Goal: Book appointment/travel/reservation

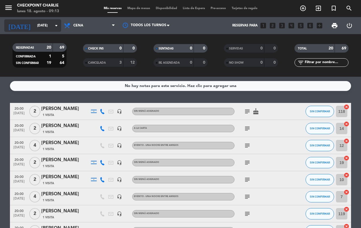
click at [55, 25] on icon "arrow_drop_down" at bounding box center [56, 25] width 7 height 7
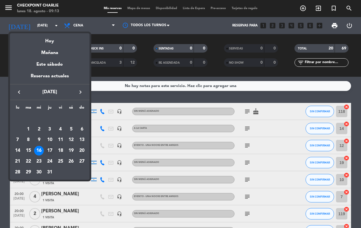
click at [50, 152] on div "17" at bounding box center [50, 151] width 10 height 10
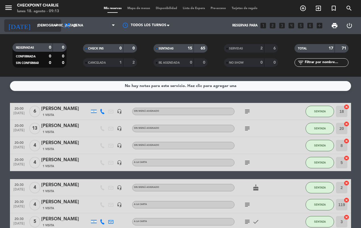
click at [58, 25] on icon "arrow_drop_down" at bounding box center [56, 25] width 7 height 7
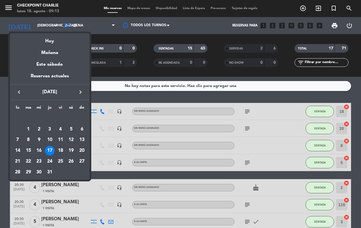
click at [51, 28] on div at bounding box center [180, 114] width 361 height 228
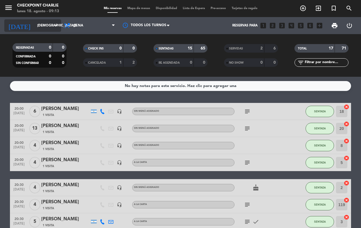
click at [55, 26] on icon "arrow_drop_down" at bounding box center [56, 25] width 7 height 7
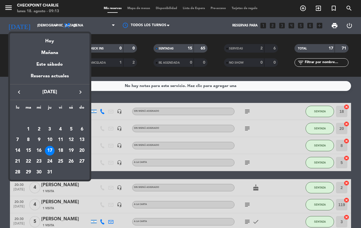
click at [77, 93] on icon "keyboard_arrow_right" at bounding box center [80, 92] width 7 height 7
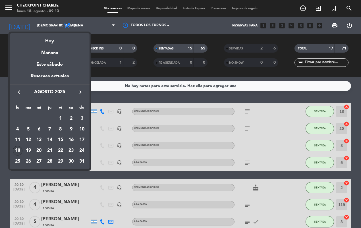
click at [19, 151] on div "18" at bounding box center [18, 151] width 10 height 10
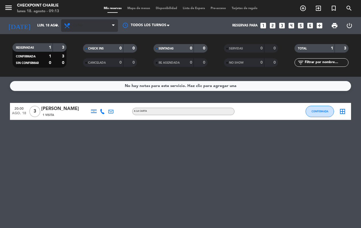
click at [113, 26] on icon at bounding box center [113, 25] width 3 height 5
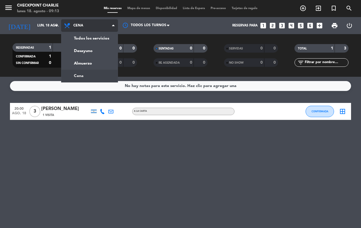
click at [75, 52] on div "menu Checkpoint [PERSON_NAME] [DATE] 18. agosto - 09:13 Mis reservas Mapa de me…" at bounding box center [180, 38] width 361 height 77
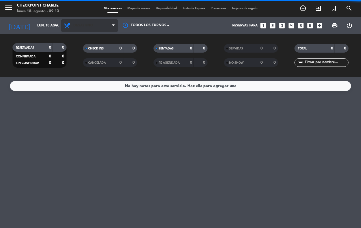
click at [110, 25] on span "Desayuno" at bounding box center [89, 25] width 57 height 13
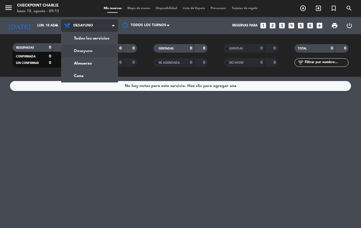
click at [80, 63] on div "menu Checkpoint [PERSON_NAME] [DATE] 18. agosto - 09:13 Mis reservas Mapa de me…" at bounding box center [180, 38] width 361 height 77
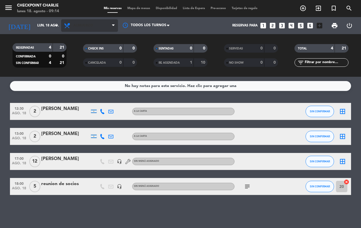
click at [113, 26] on icon at bounding box center [113, 25] width 3 height 5
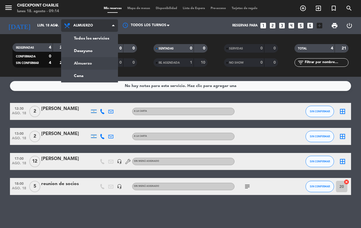
click at [97, 79] on ng-component "menu Checkpoint [PERSON_NAME] [DATE] 18. agosto - 09:14 Mis reservas Mapa de me…" at bounding box center [180, 114] width 361 height 228
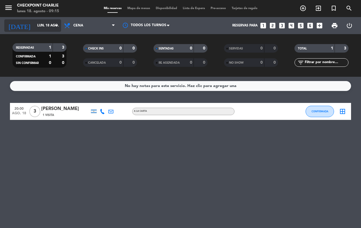
click at [55, 26] on icon "arrow_drop_down" at bounding box center [56, 25] width 7 height 7
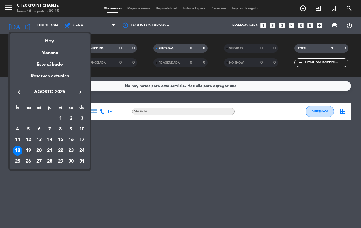
click at [29, 151] on div "19" at bounding box center [29, 151] width 10 height 10
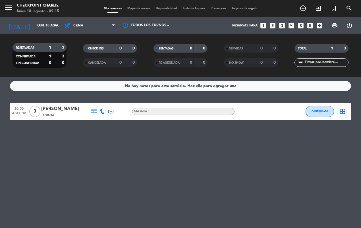
type input "[DATE]"
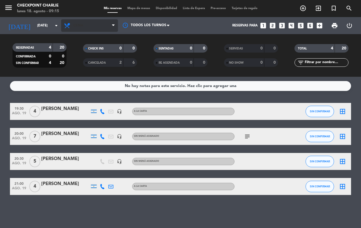
click at [107, 28] on span "Cena" at bounding box center [89, 25] width 57 height 13
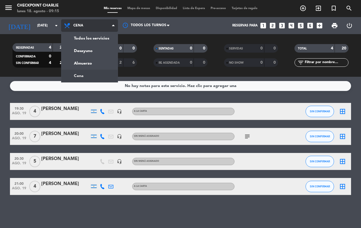
click at [79, 51] on div "menu Checkpoint [PERSON_NAME] [DATE] 18. agosto - 09:15 Mis reservas Mapa de me…" at bounding box center [180, 38] width 361 height 77
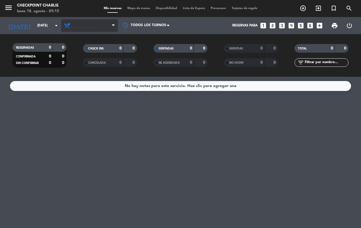
click at [113, 26] on icon at bounding box center [113, 25] width 3 height 5
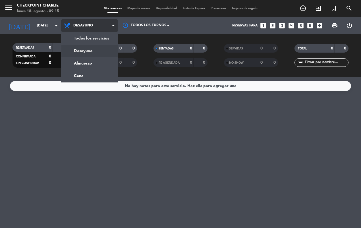
click at [78, 64] on div "menu Checkpoint [PERSON_NAME] [DATE] 18. agosto - 09:15 Mis reservas Mapa de me…" at bounding box center [180, 38] width 361 height 77
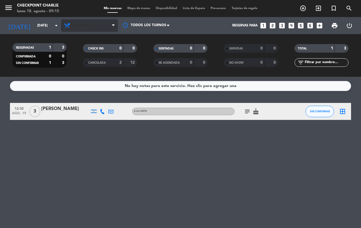
click at [107, 25] on span "Almuerzo" at bounding box center [89, 25] width 57 height 13
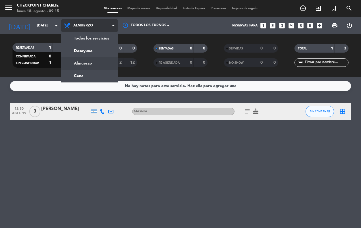
click at [90, 77] on ng-component "menu Checkpoint [PERSON_NAME] [DATE] 18. agosto - 09:15 Mis reservas Mapa de me…" at bounding box center [180, 114] width 361 height 228
